Goal: Check status: Check status

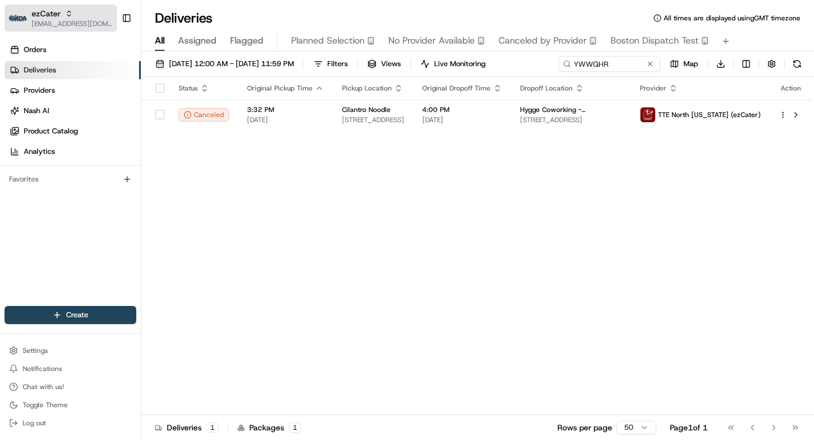
click at [44, 19] on span "[EMAIL_ADDRESS][DOMAIN_NAME]" at bounding box center [72, 23] width 81 height 9
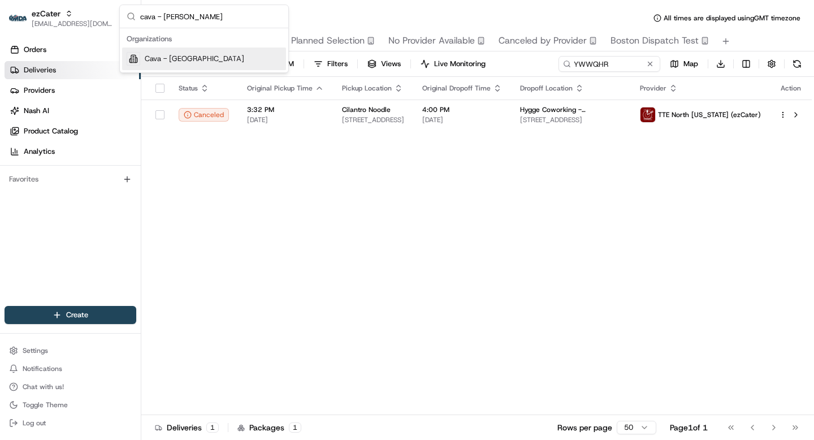
type input "cava - alex"
click at [195, 57] on span "Cava - Alexandria" at bounding box center [195, 59] width 100 height 10
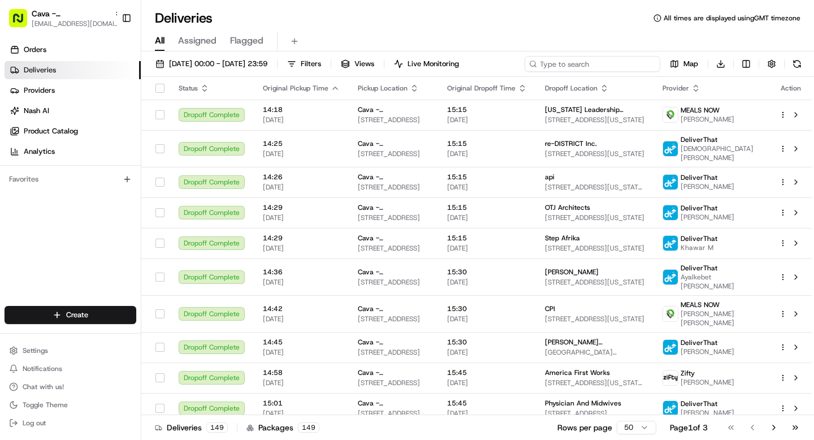
click at [593, 70] on input at bounding box center [593, 64] width 136 height 16
paste input "​Hecker Fin LLP X2P-LLP"
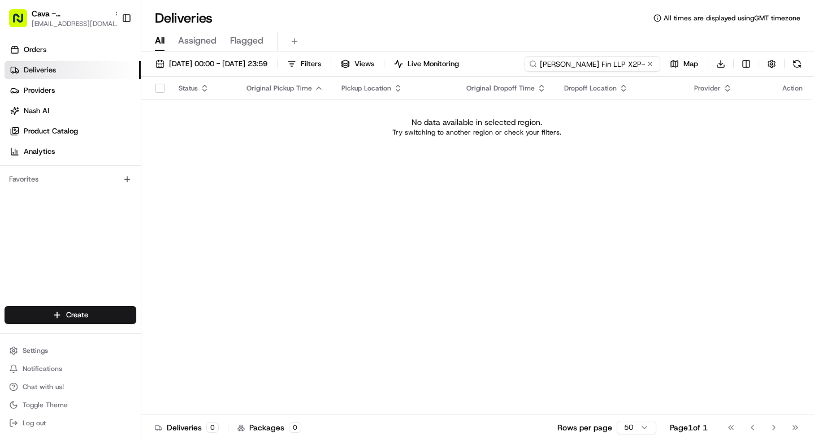
drag, startPoint x: 577, startPoint y: 64, endPoint x: 637, endPoint y: 64, distance: 59.9
click at [637, 64] on input "​Hecker Fin LLP X2P-LLP" at bounding box center [593, 64] width 136 height 16
click at [546, 64] on input "​Hecker" at bounding box center [593, 64] width 136 height 16
type input "​1050 K St NW"
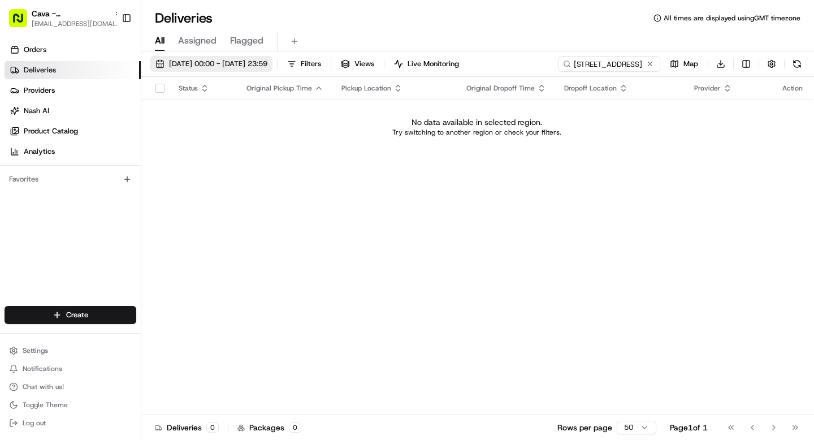
click at [243, 63] on span "01/08/2025 00:00 - 31/08/2025 23:59" at bounding box center [218, 64] width 98 height 10
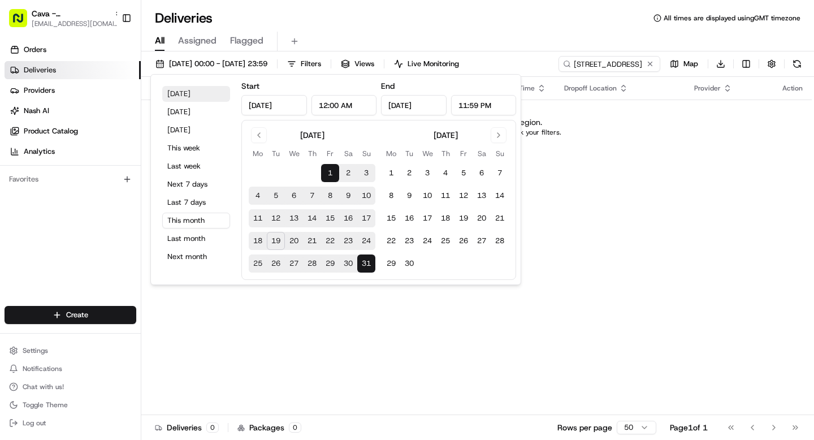
click at [183, 96] on button "Today" at bounding box center [196, 94] width 68 height 16
type input "Aug 19, 2025"
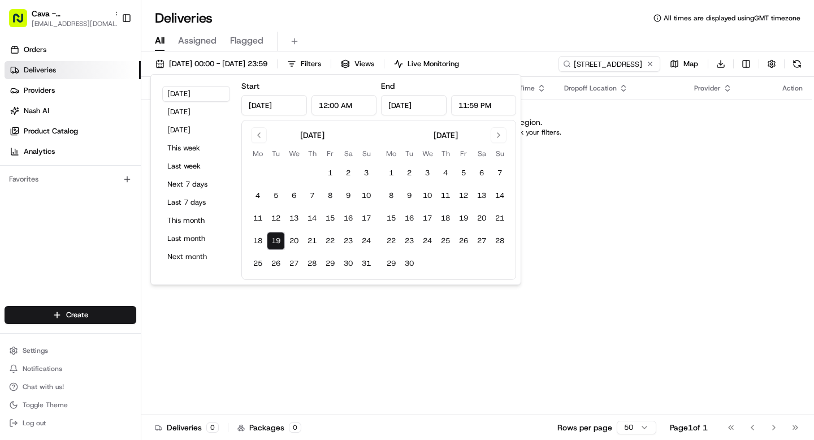
click at [618, 176] on div "Status Original Pickup Time Pickup Location Original Dropoff Time Dropoff Locat…" at bounding box center [476, 246] width 671 height 338
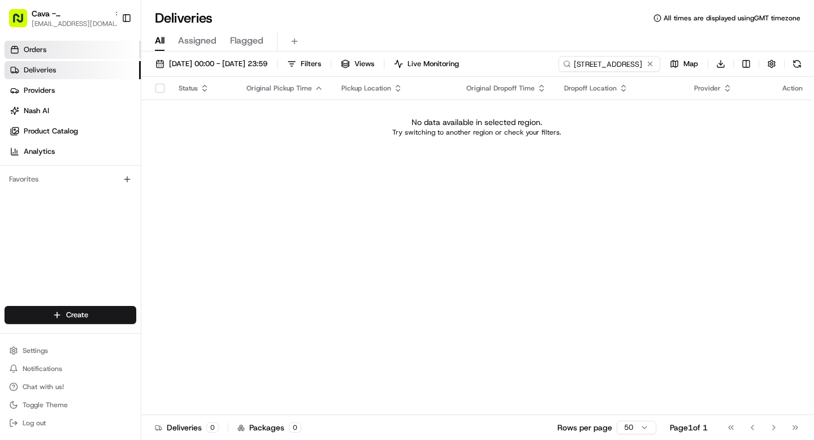
click at [70, 51] on link "Orders" at bounding box center [73, 50] width 136 height 18
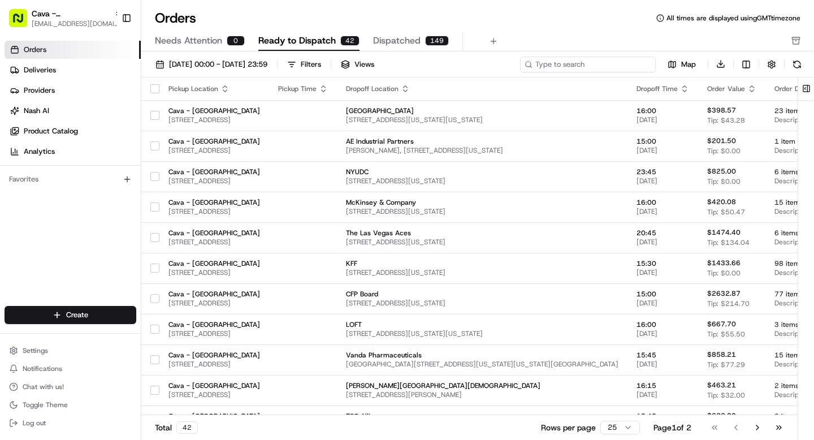
click at [623, 64] on input at bounding box center [588, 65] width 136 height 16
paste input "1050 K St NW"
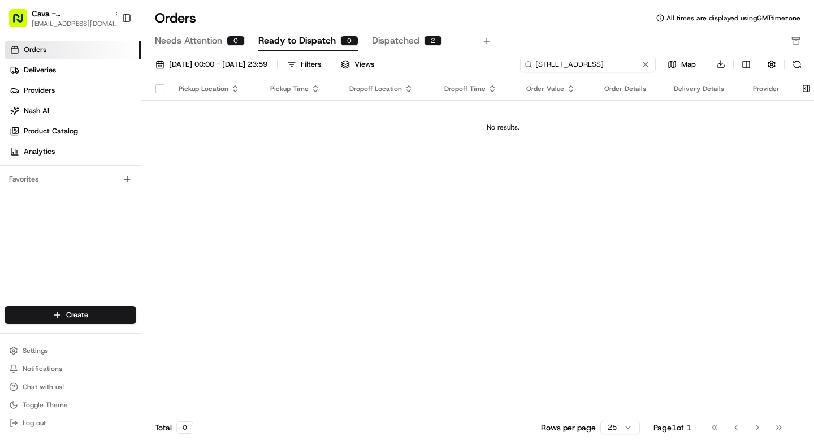
type input "1050 K St NW"
click at [381, 44] on span "Dispatched" at bounding box center [396, 41] width 48 height 14
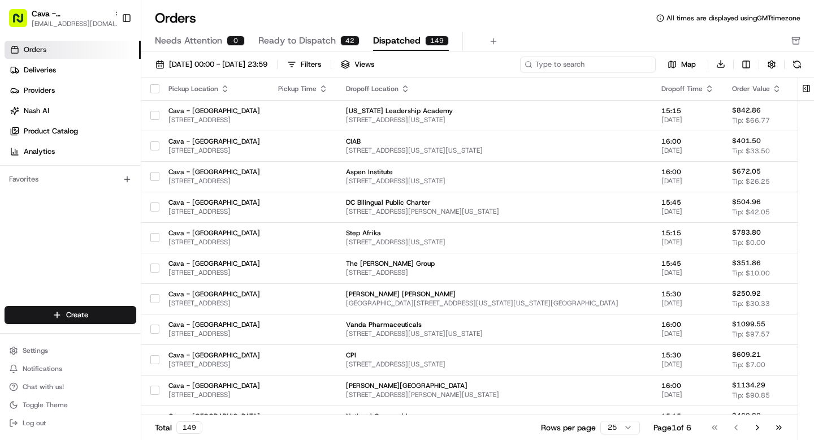
click at [581, 64] on input at bounding box center [588, 65] width 136 height 16
paste input "1050 K St NW"
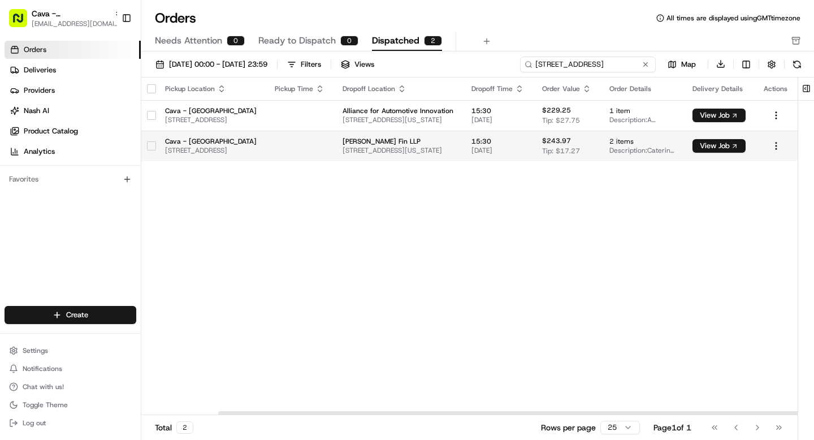
scroll to position [0, 87]
type input "1050 K St NW"
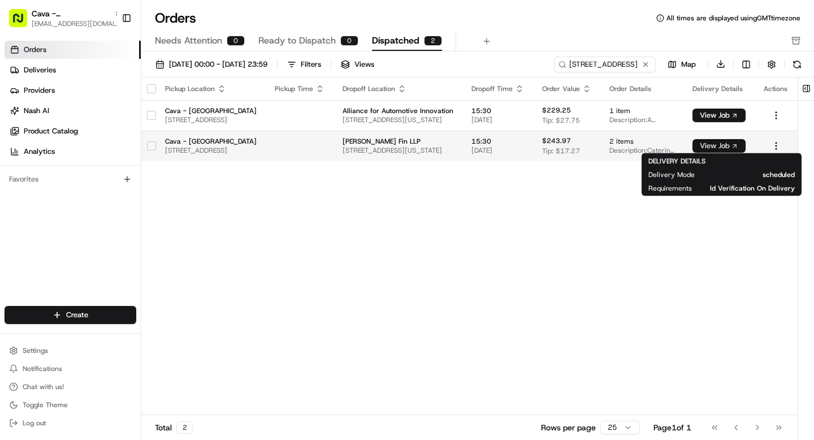
click at [737, 144] on button "View Job" at bounding box center [719, 146] width 53 height 14
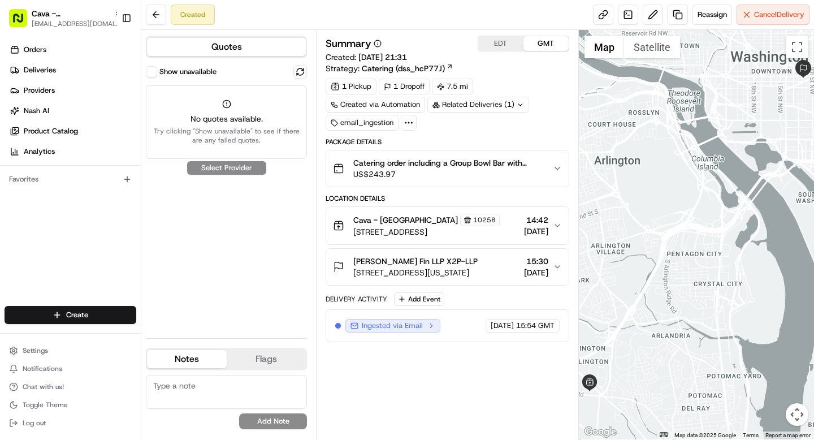
click at [148, 70] on button "Show unavailable" at bounding box center [151, 71] width 11 height 11
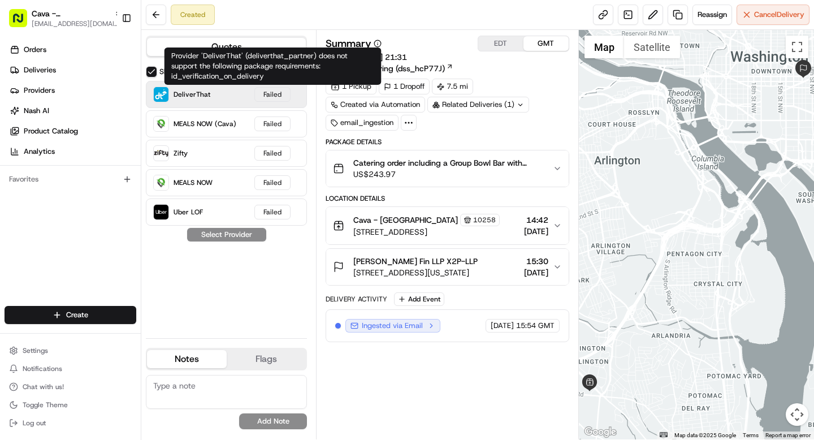
type button "on"
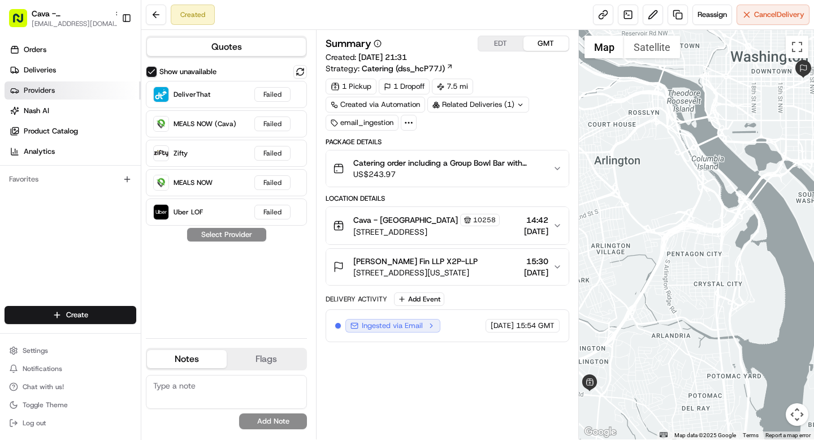
click at [59, 87] on link "Providers" at bounding box center [73, 90] width 136 height 18
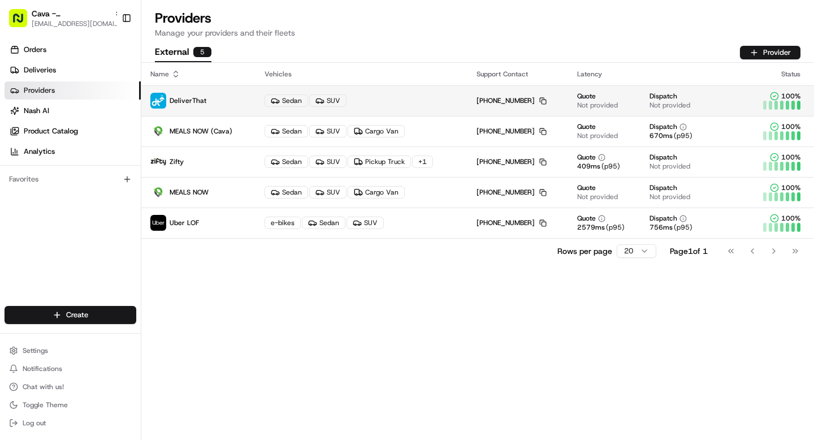
click at [231, 102] on p "DeliverThat" at bounding box center [198, 101] width 96 height 16
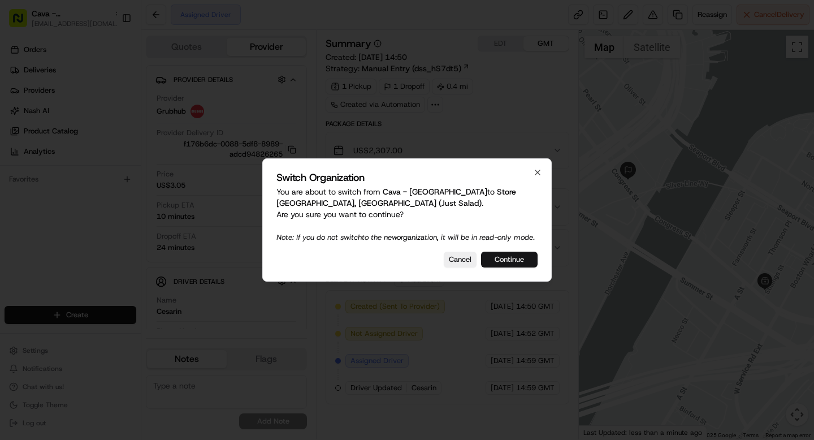
click at [499, 265] on button "Continue" at bounding box center [509, 260] width 57 height 16
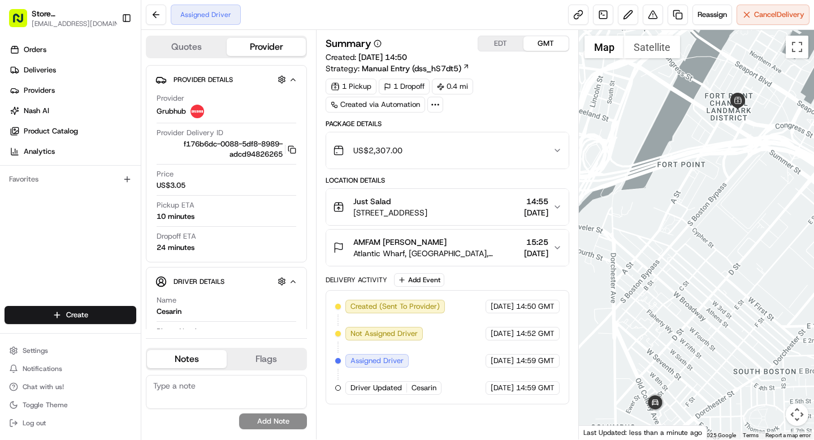
click at [534, 138] on button "US$2,307.00" at bounding box center [447, 150] width 242 height 36
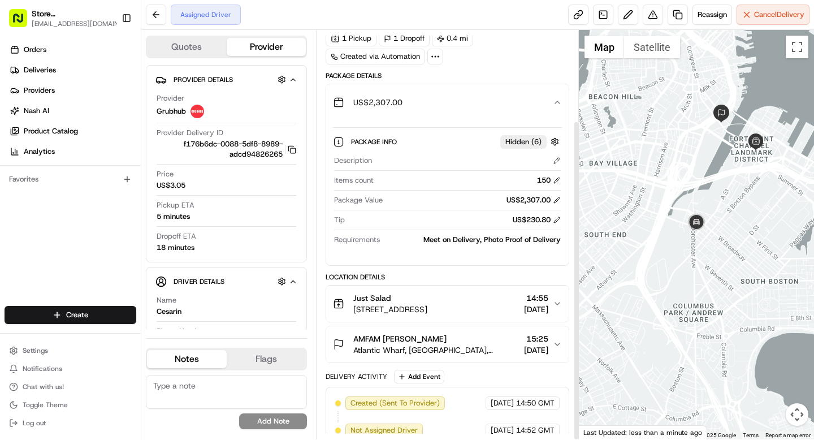
scroll to position [115, 0]
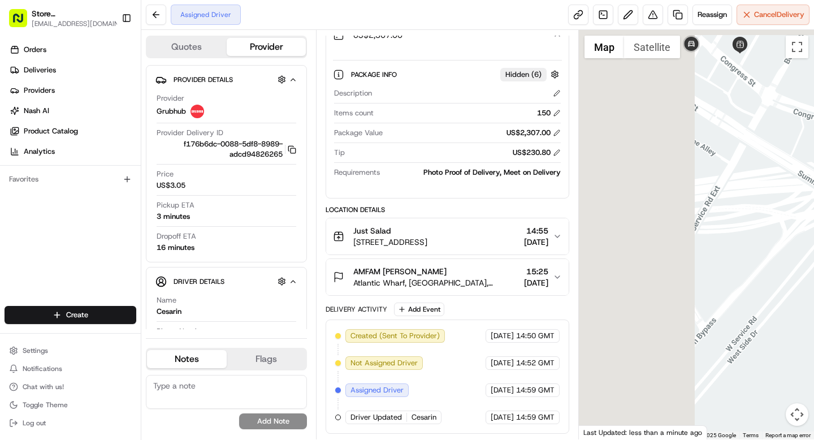
drag, startPoint x: 677, startPoint y: 197, endPoint x: 808, endPoint y: 261, distance: 145.2
click at [809, 260] on div at bounding box center [697, 234] width 236 height 409
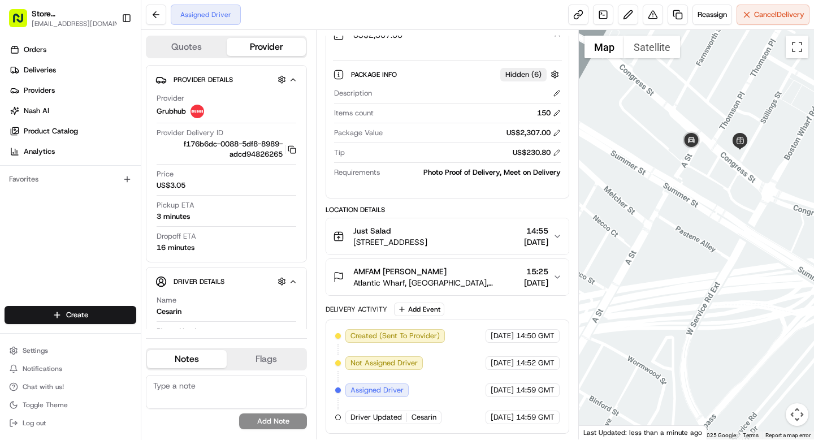
drag, startPoint x: 774, startPoint y: 198, endPoint x: 772, endPoint y: 293, distance: 95.0
click at [772, 293] on div at bounding box center [697, 234] width 236 height 409
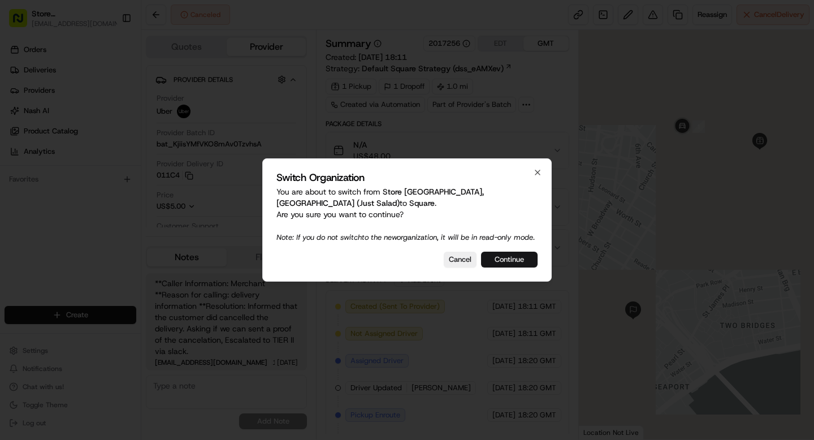
click at [516, 265] on button "Continue" at bounding box center [509, 260] width 57 height 16
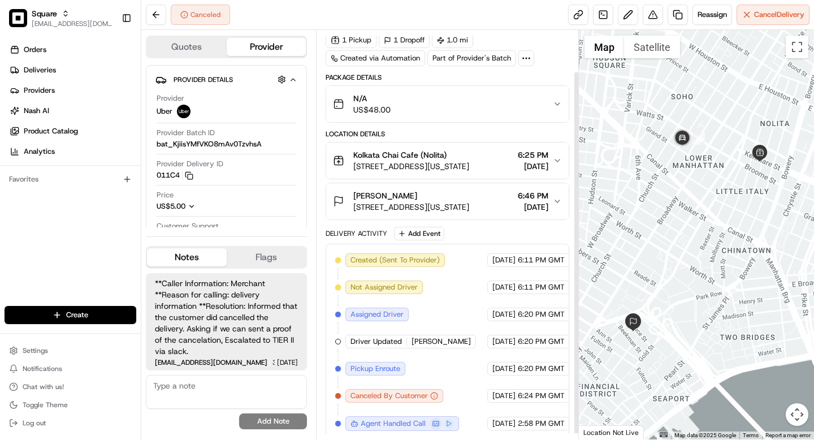
scroll to position [53, 0]
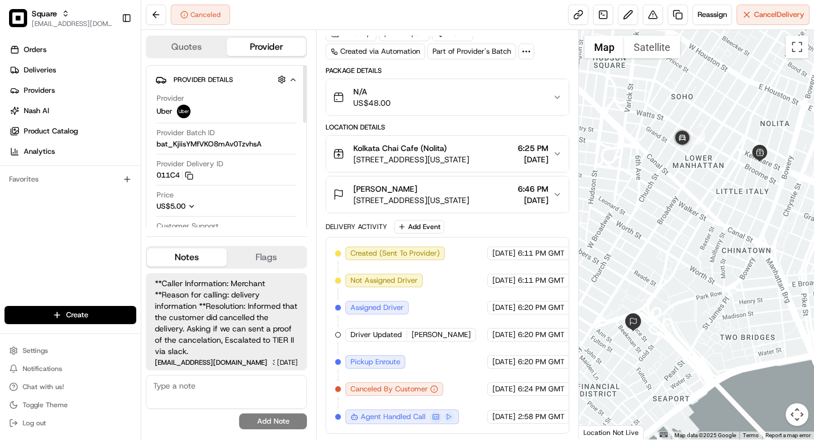
click at [194, 205] on icon "button" at bounding box center [192, 206] width 4 height 2
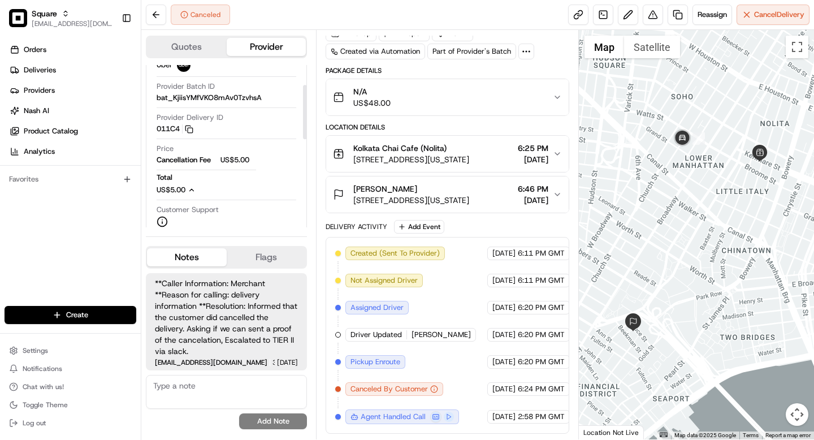
scroll to position [75, 0]
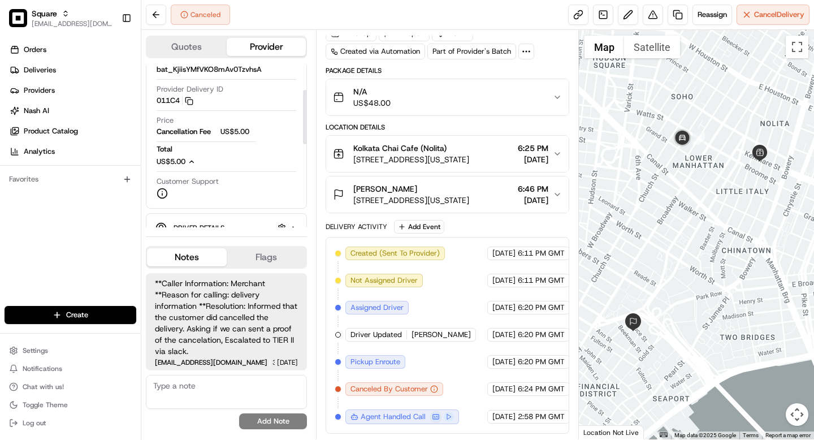
click at [191, 163] on icon "button" at bounding box center [192, 162] width 8 height 8
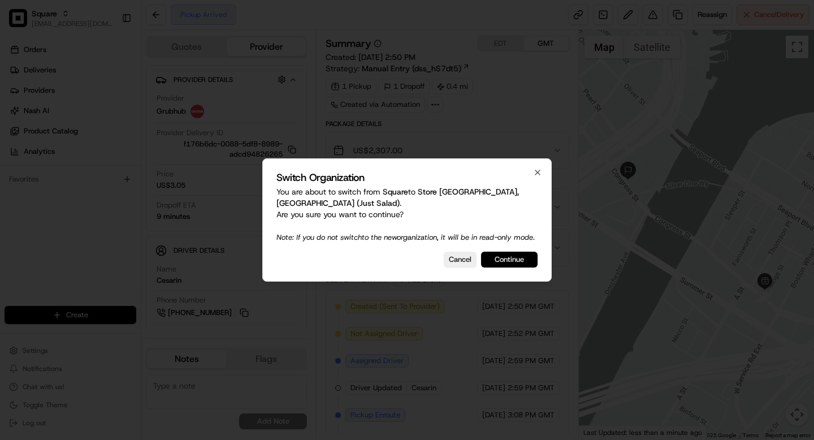
click at [520, 267] on button "Continue" at bounding box center [509, 260] width 57 height 16
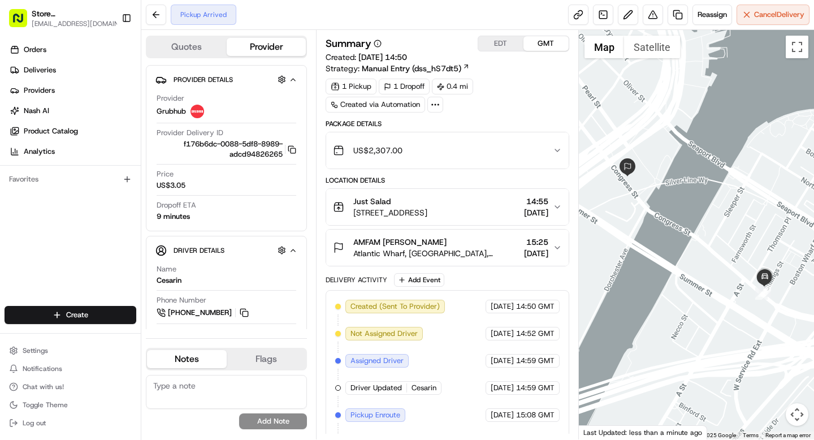
scroll to position [25, 0]
